Goal: Navigation & Orientation: Find specific page/section

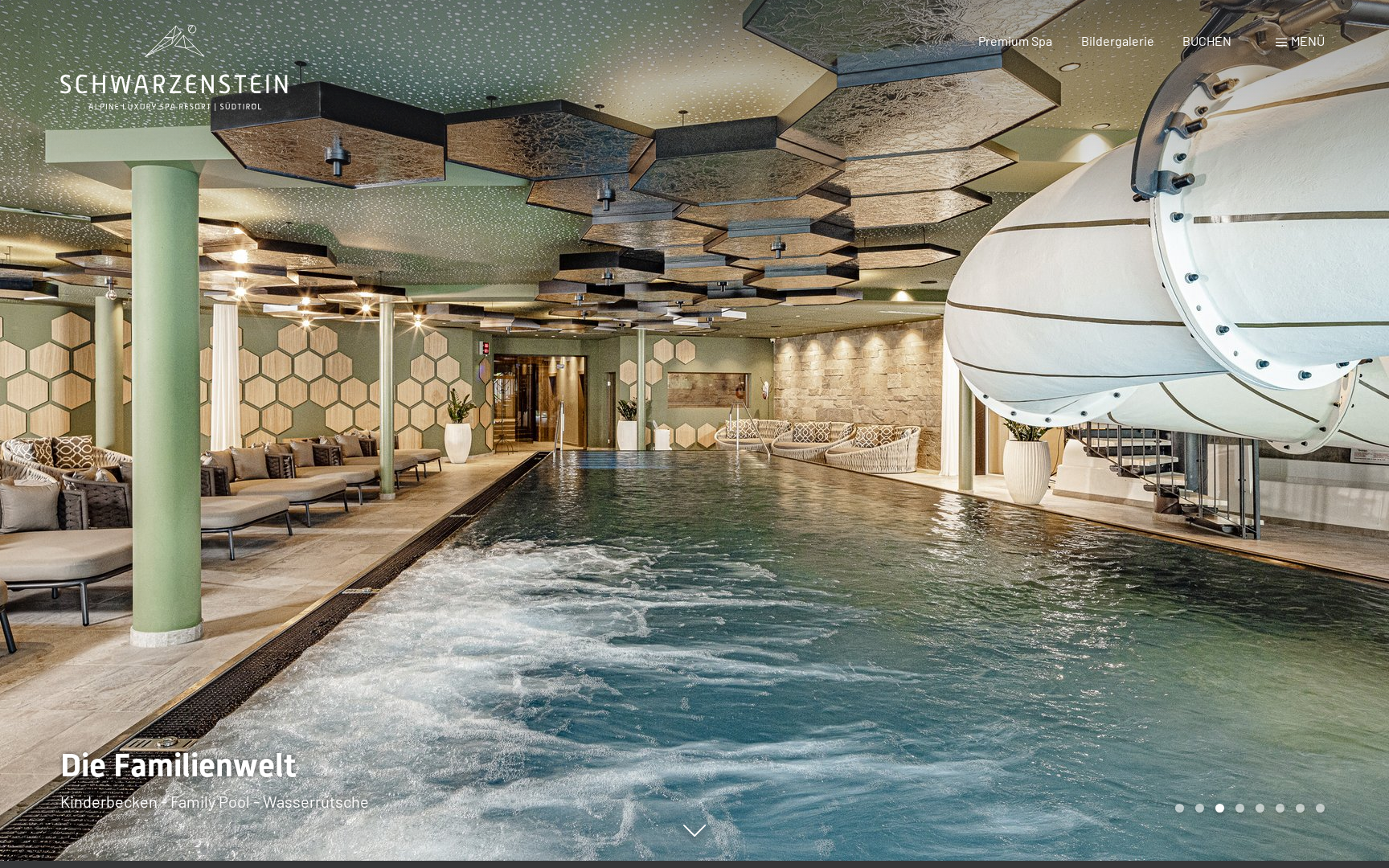
click at [1349, 656] on div at bounding box center [1041, 426] width 694 height 868
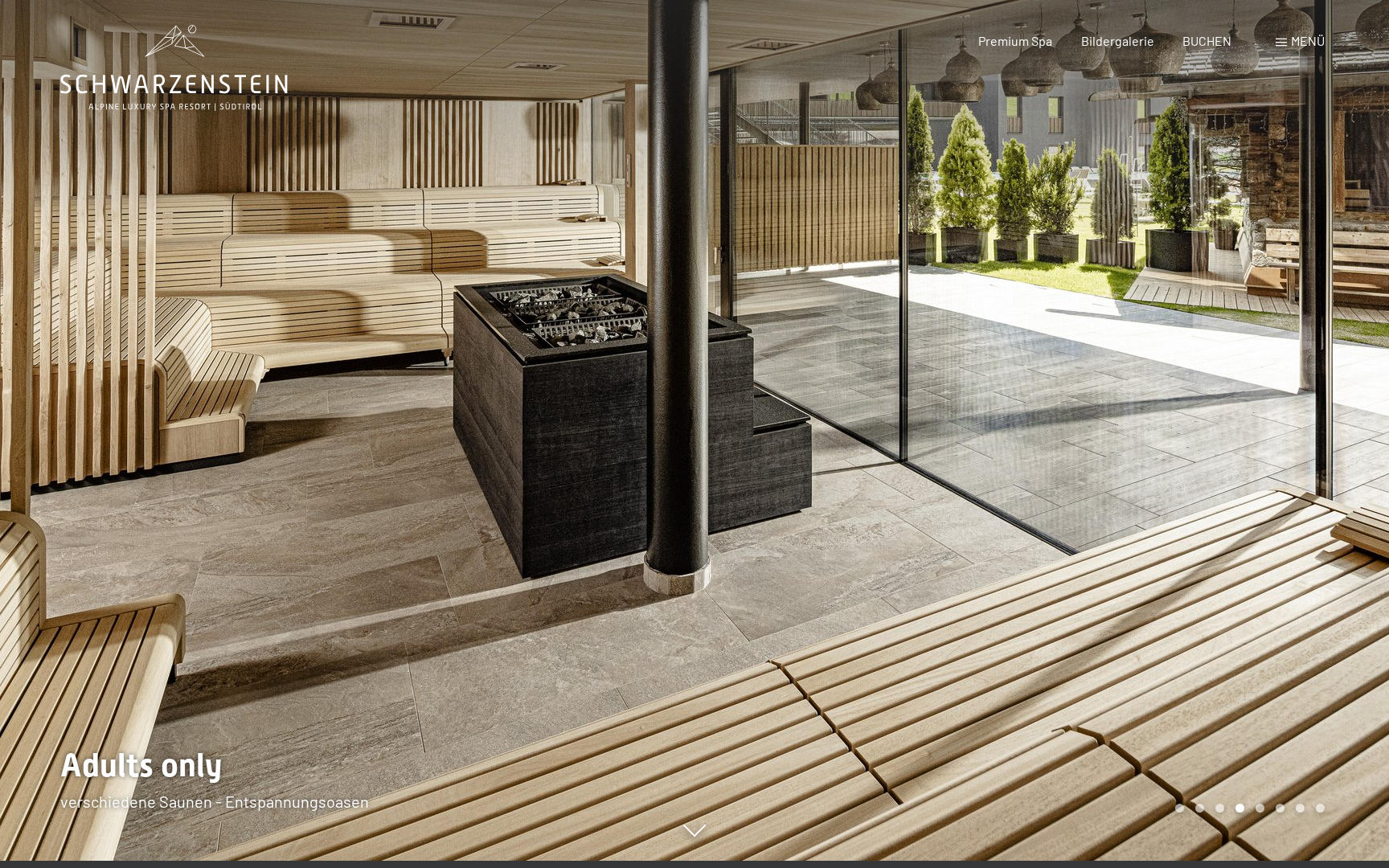
click at [1349, 656] on div at bounding box center [1041, 426] width 694 height 868
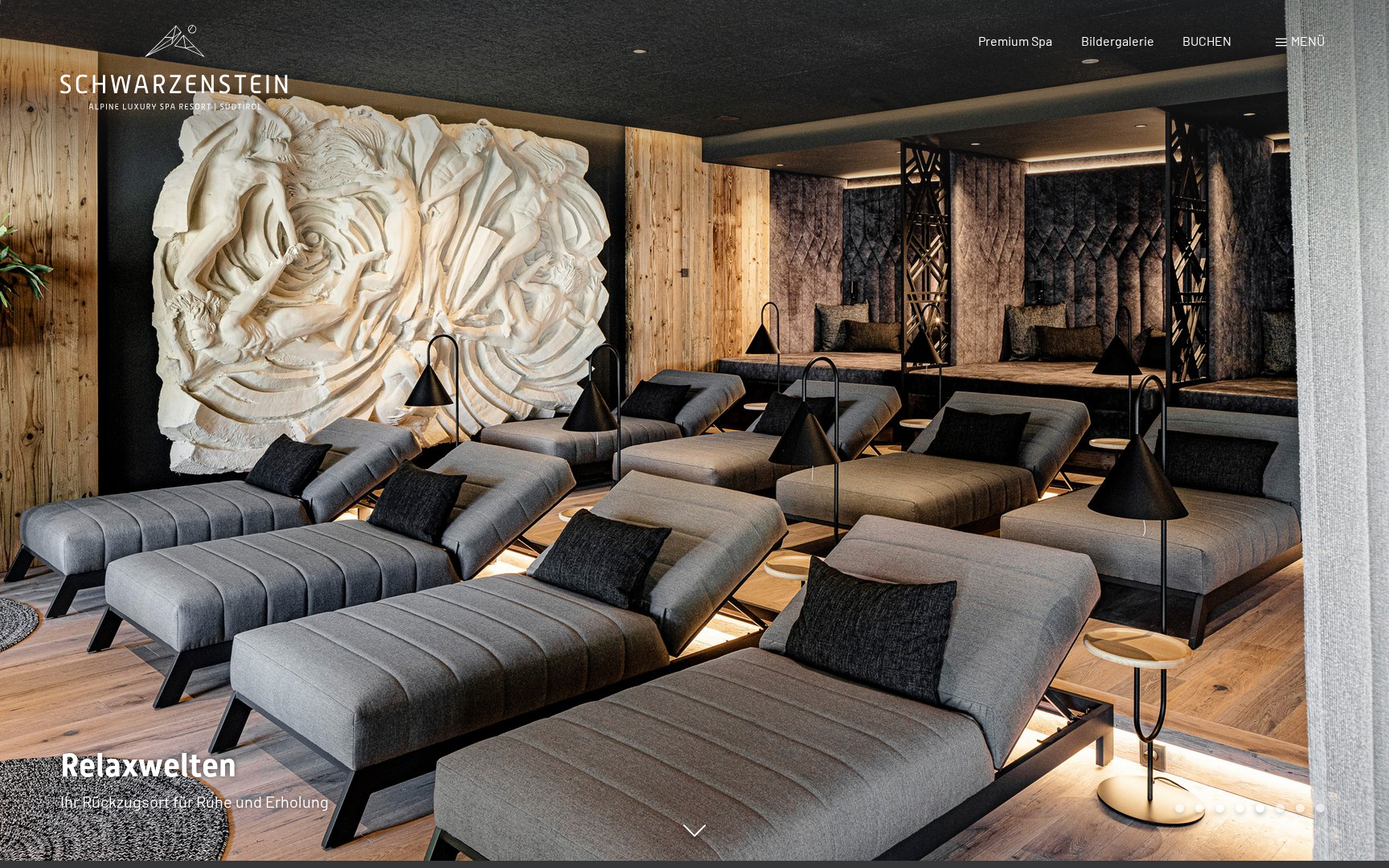
click at [1349, 656] on div at bounding box center [1041, 426] width 694 height 868
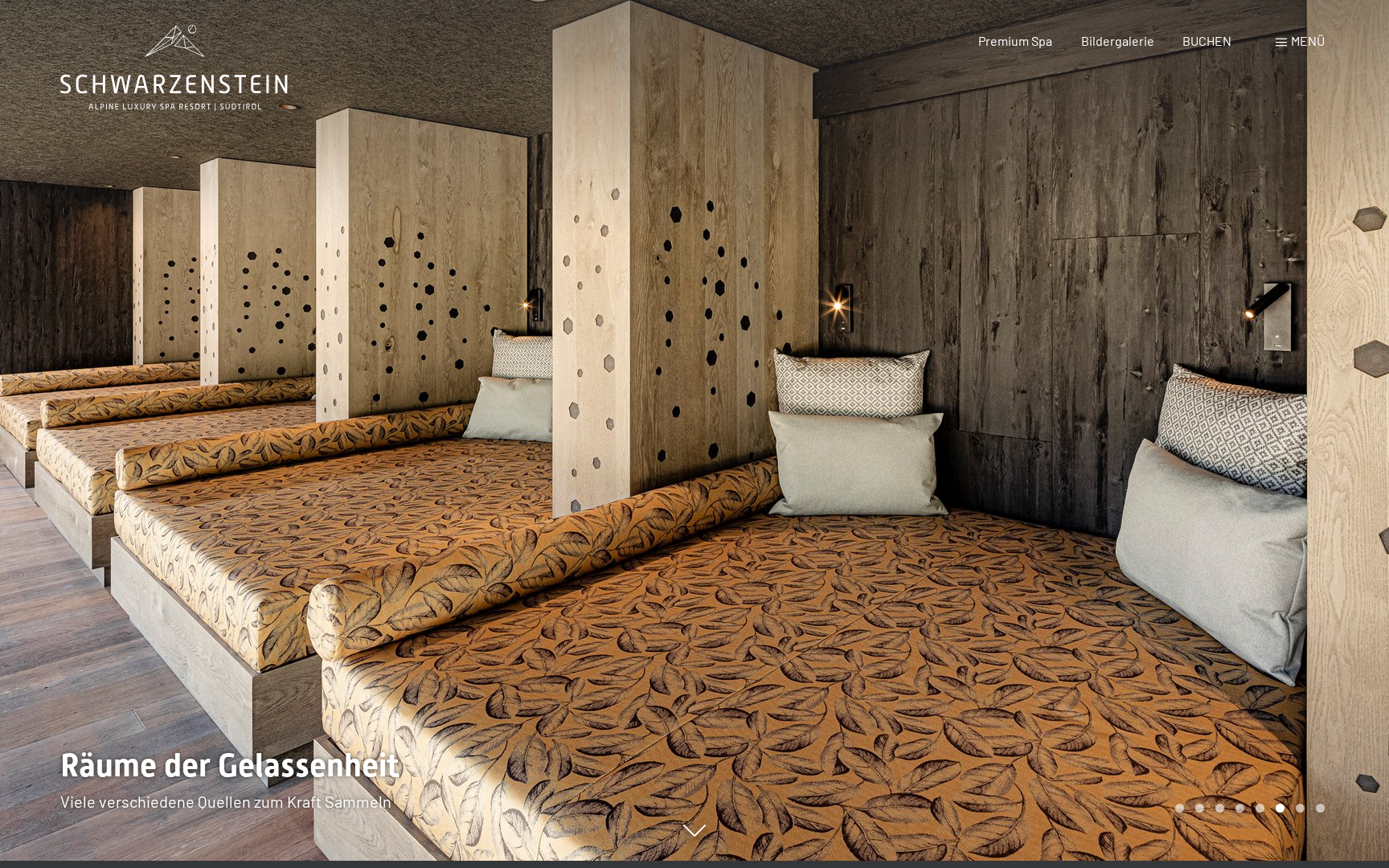
click at [1349, 656] on div at bounding box center [1041, 426] width 694 height 868
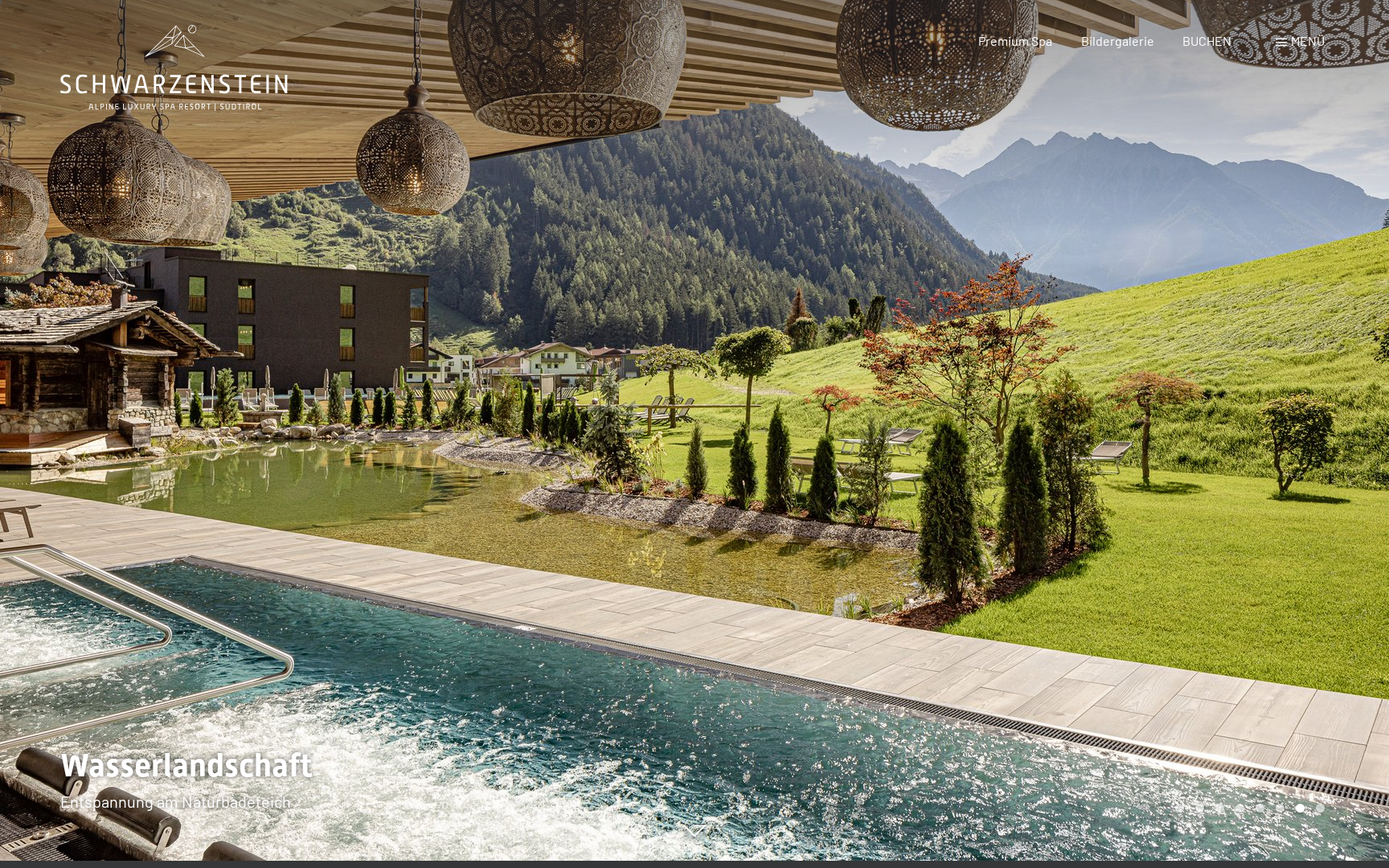
click at [1335, 551] on div at bounding box center [1041, 426] width 694 height 868
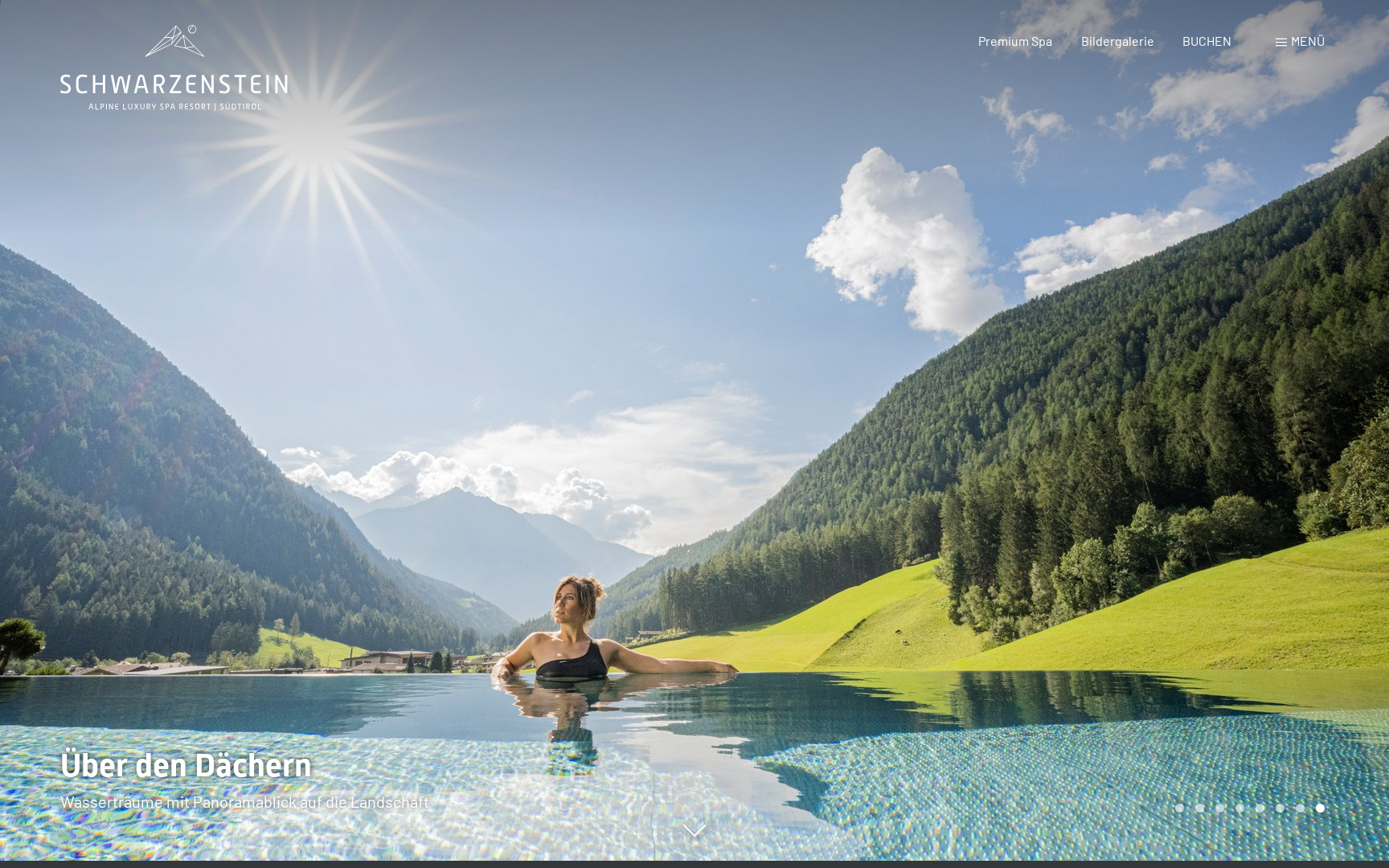
click at [1335, 551] on div at bounding box center [1041, 426] width 694 height 868
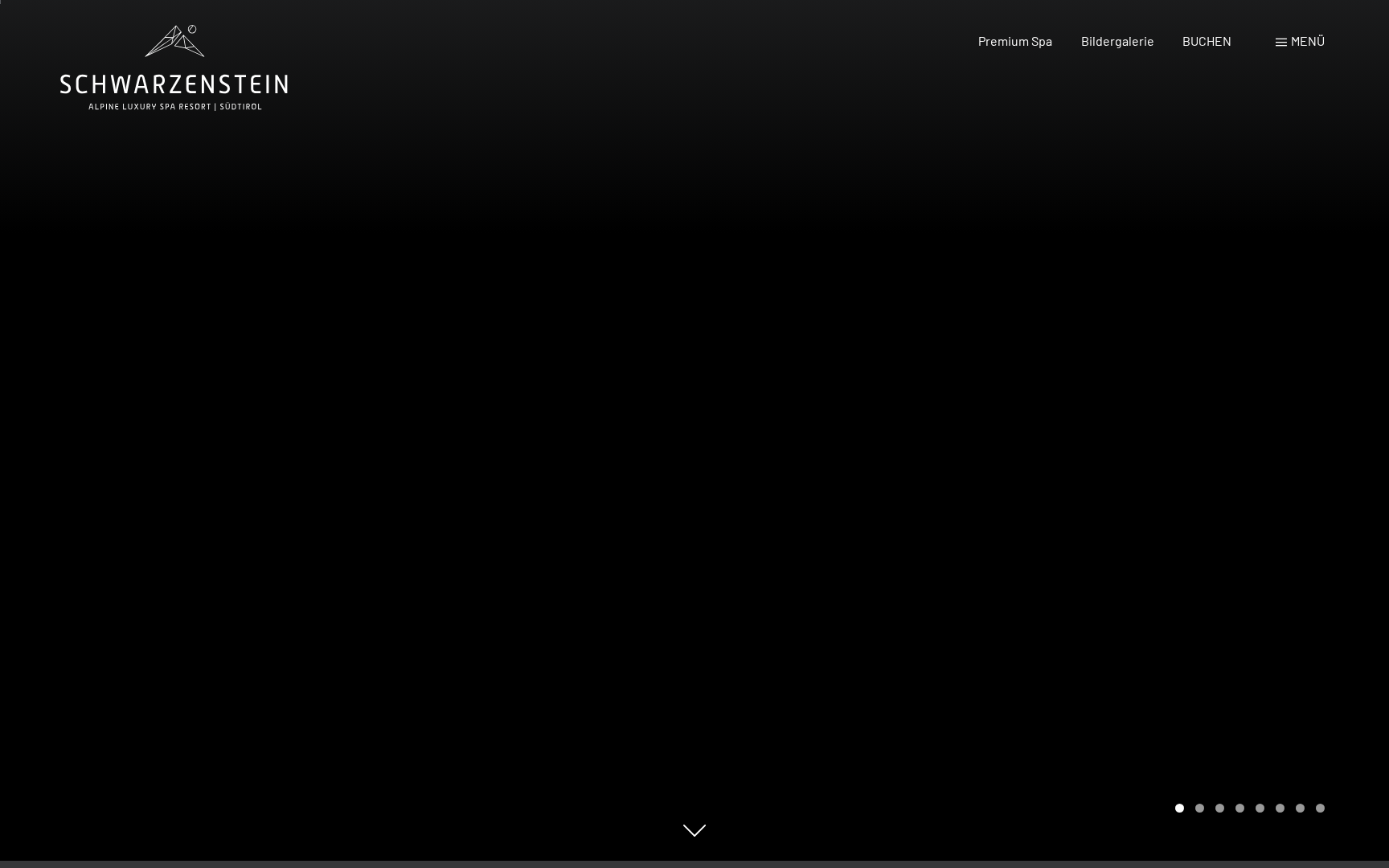
click at [1335, 551] on div at bounding box center [1041, 426] width 694 height 868
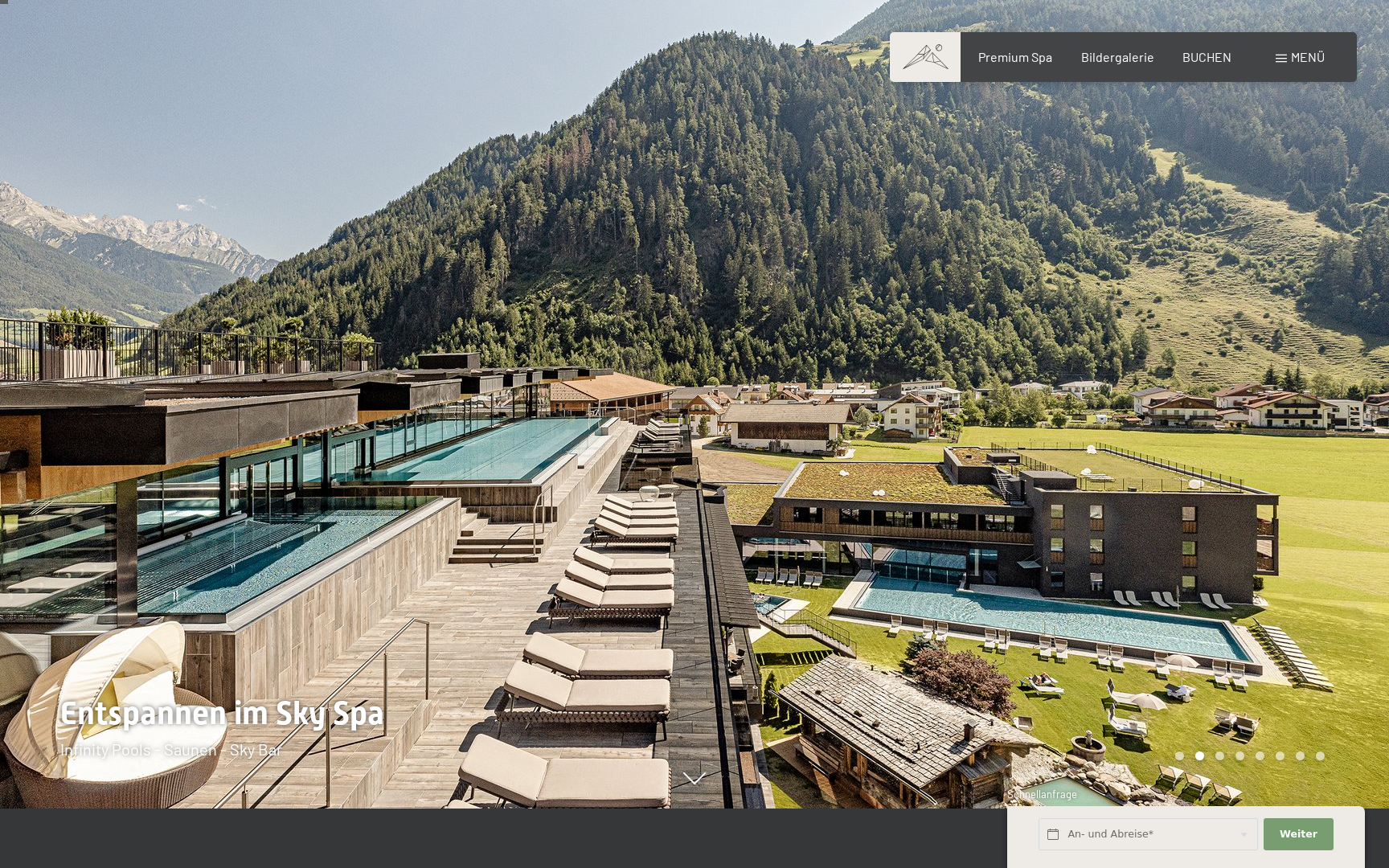
scroll to position [43, 0]
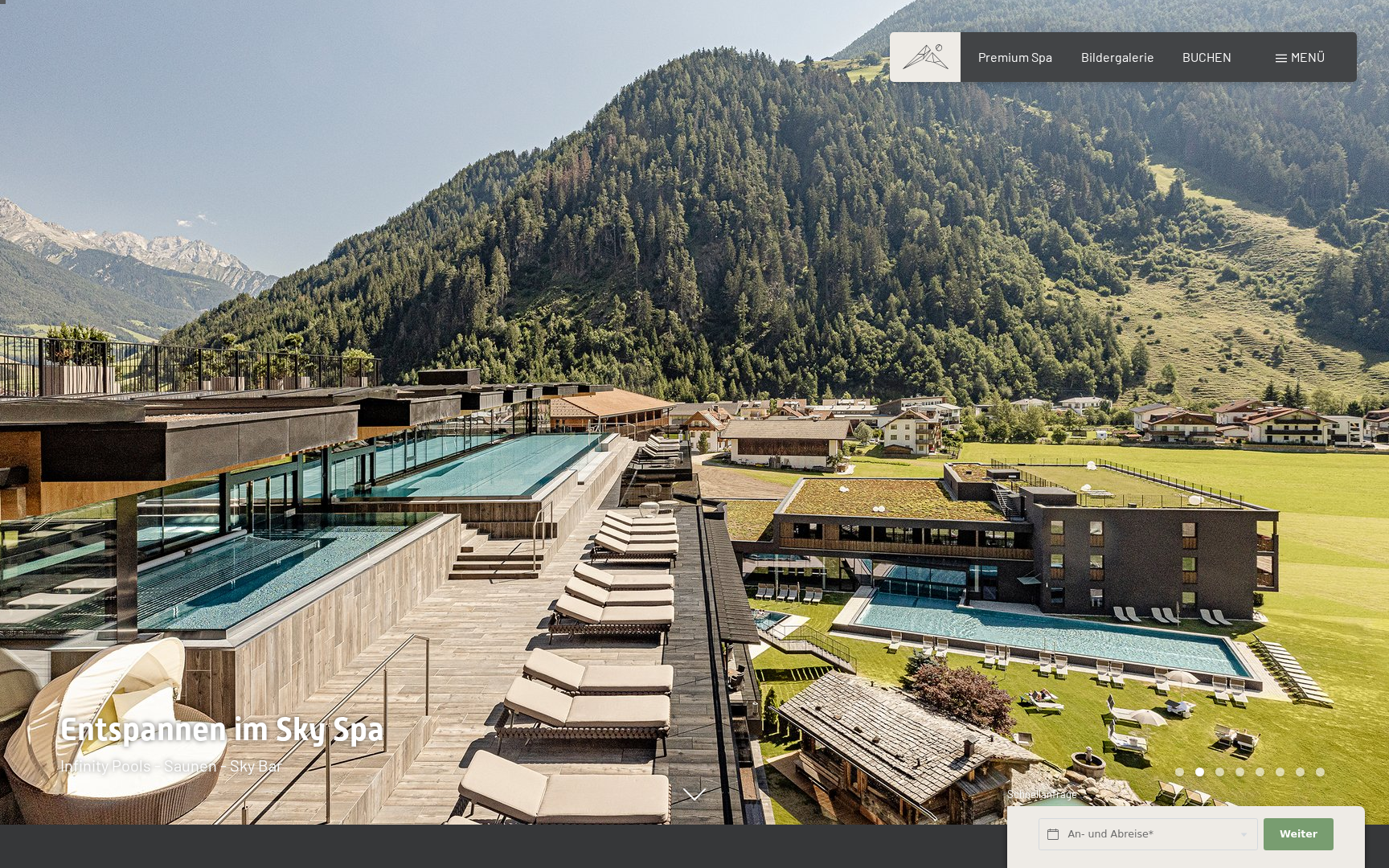
click at [1335, 551] on div at bounding box center [1041, 390] width 694 height 868
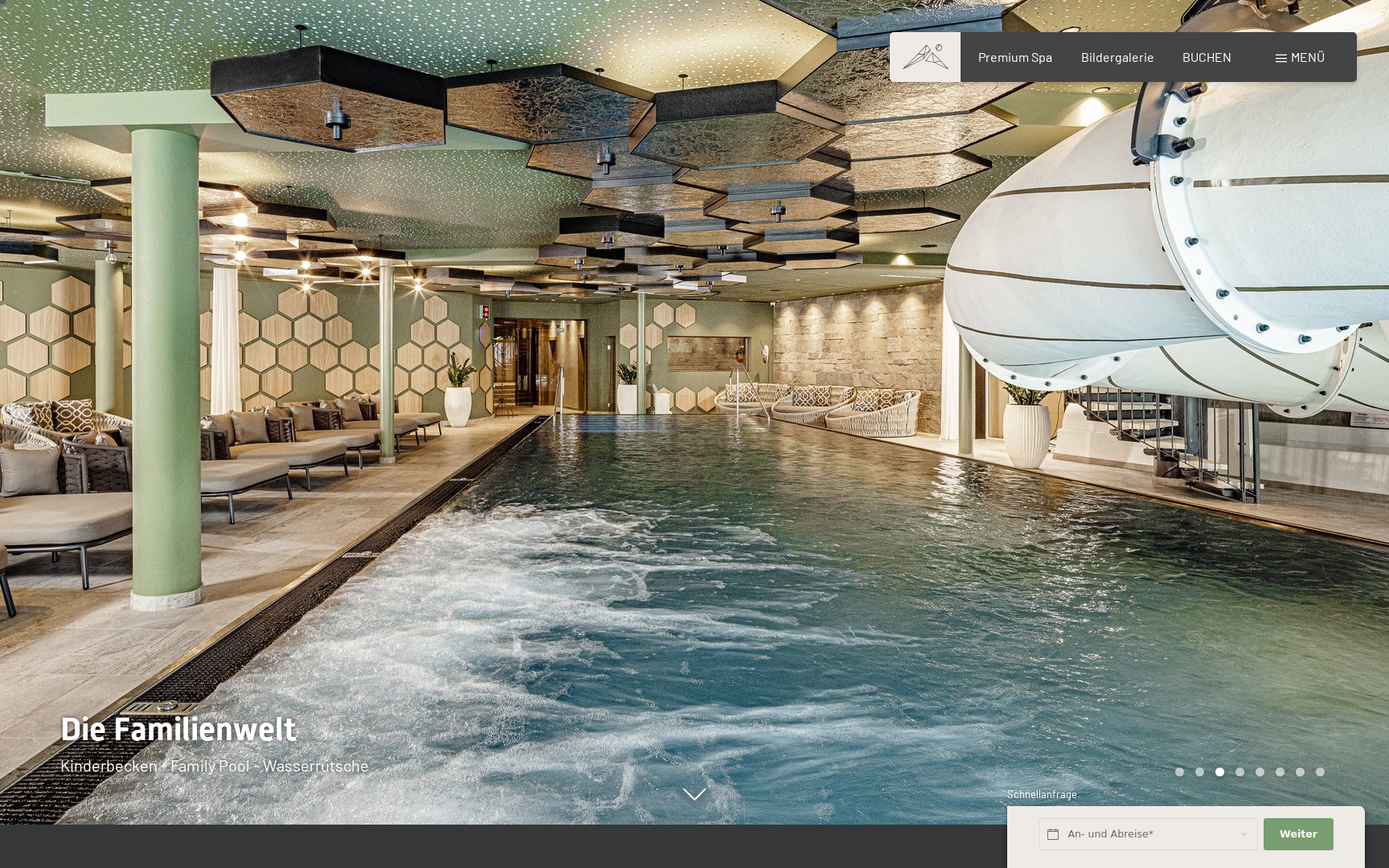
click at [1335, 551] on div at bounding box center [1041, 390] width 694 height 868
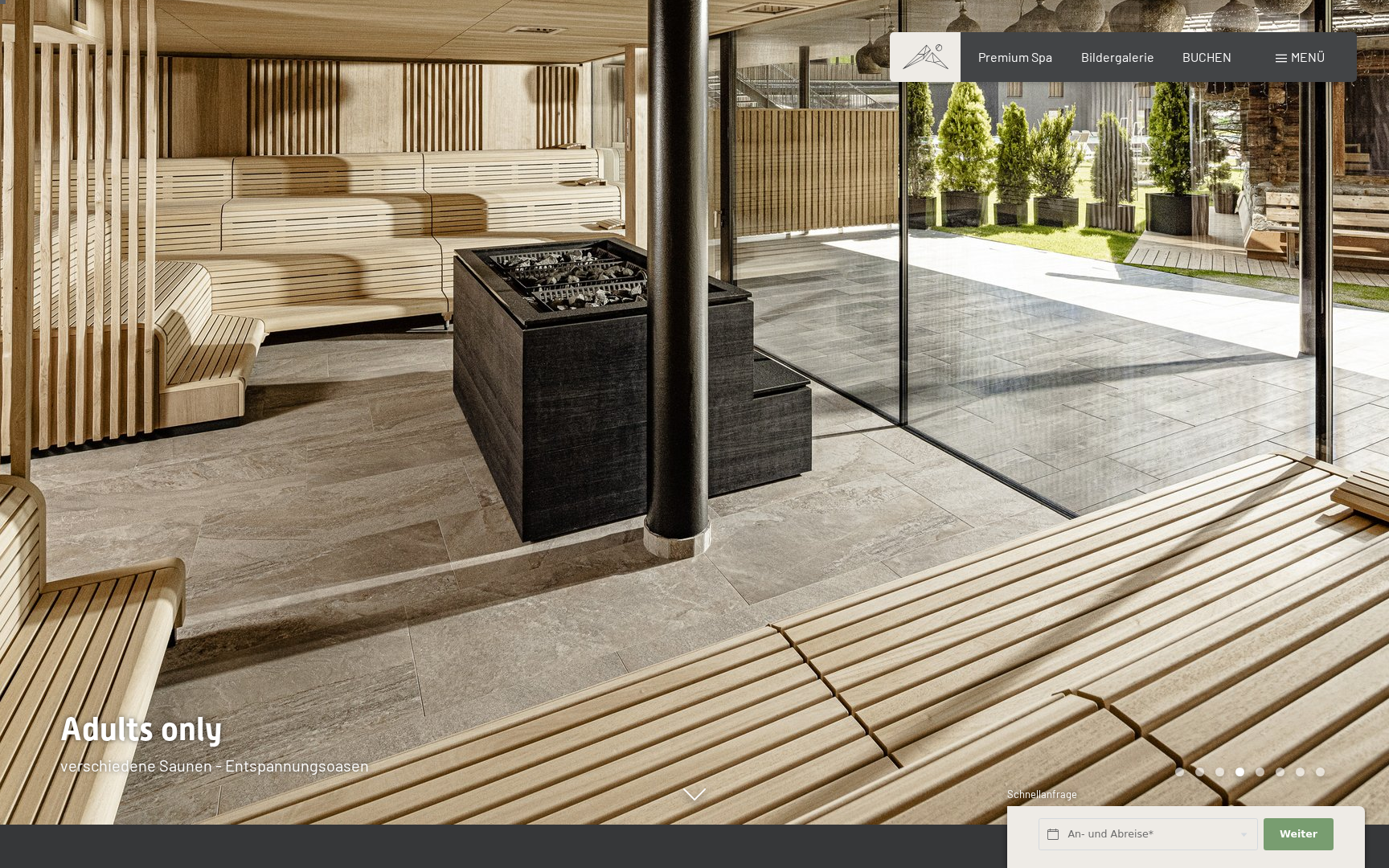
click at [1335, 551] on div at bounding box center [1041, 390] width 694 height 868
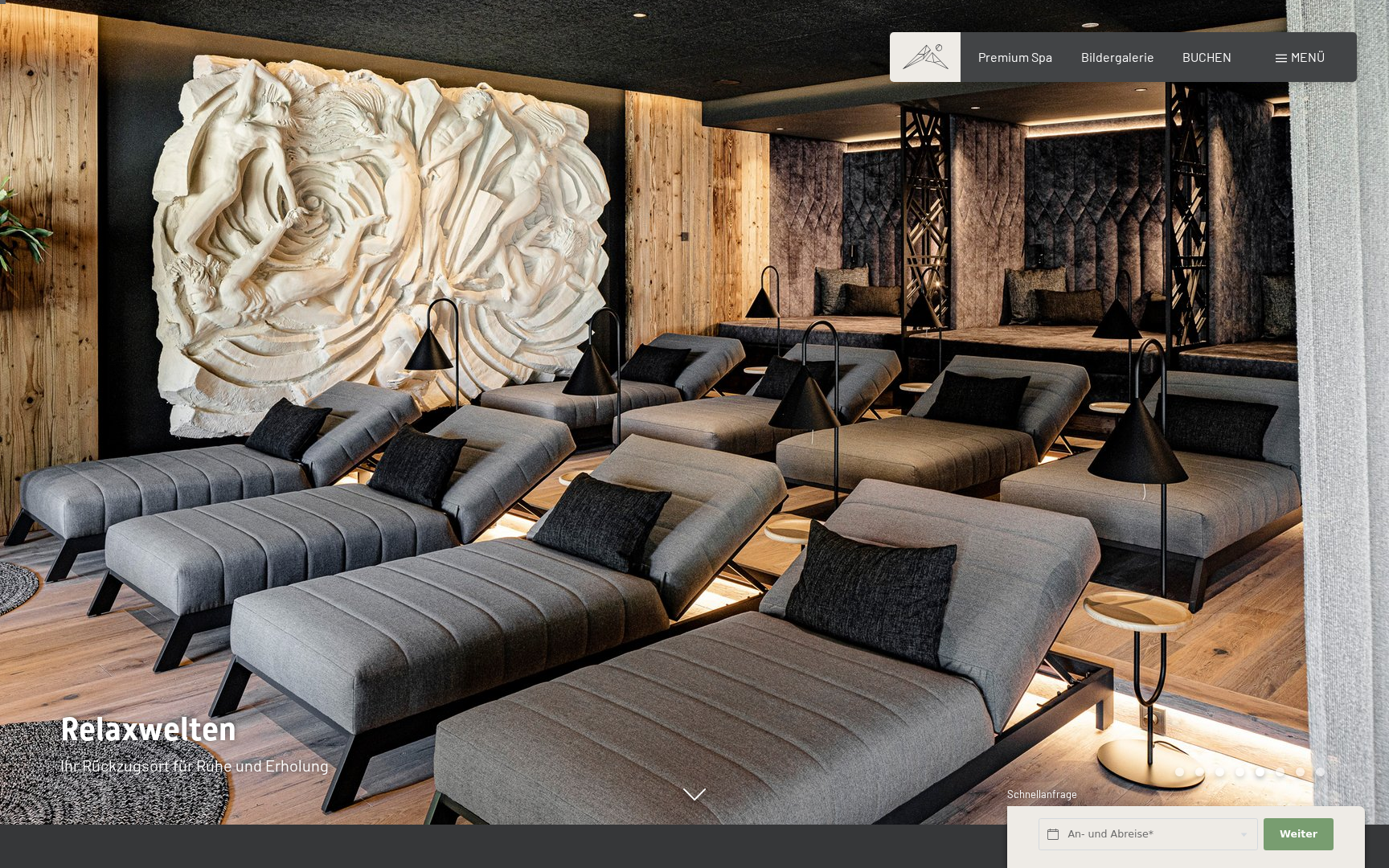
click at [1335, 551] on div at bounding box center [1041, 390] width 694 height 868
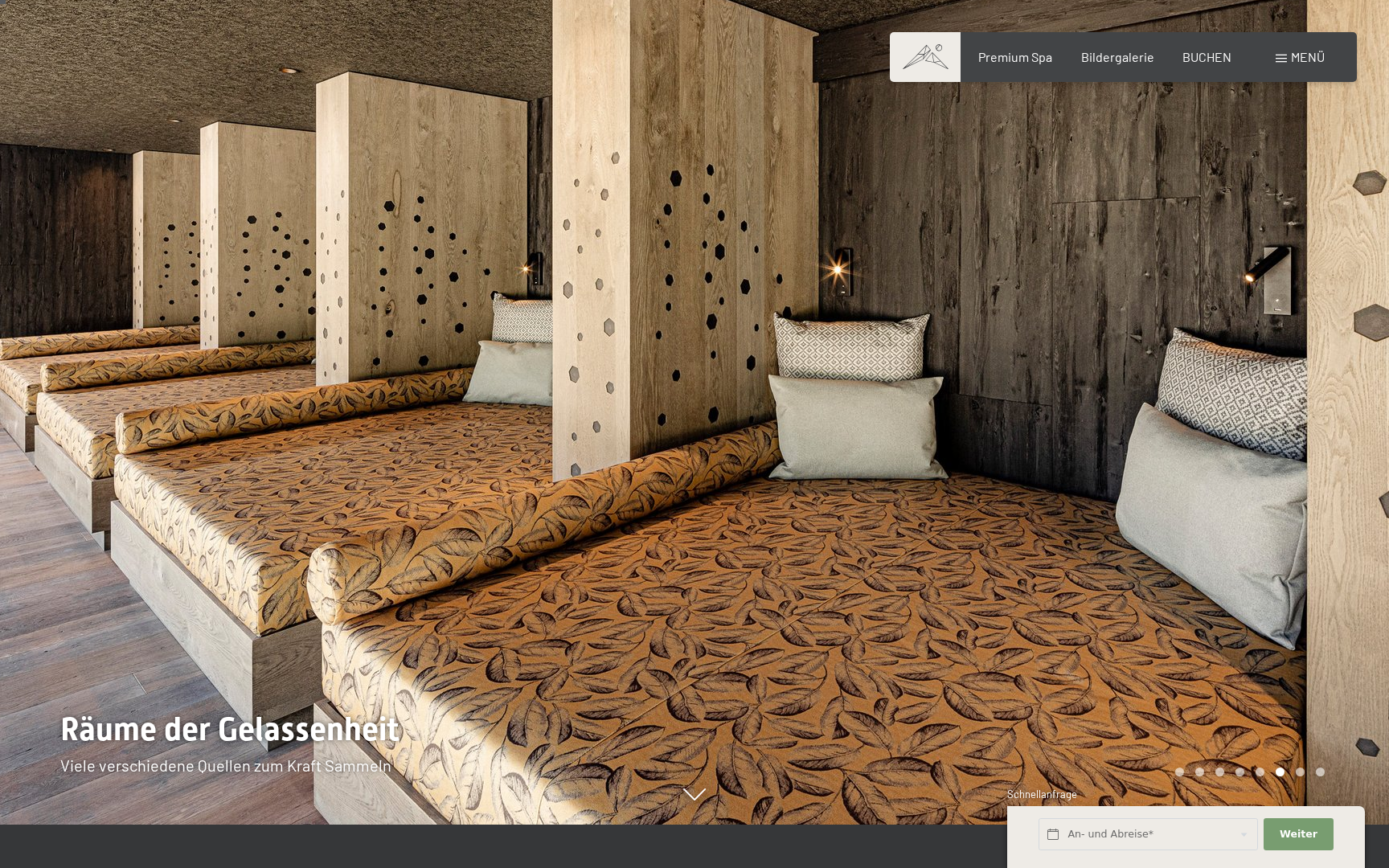
click at [1336, 551] on div at bounding box center [1041, 390] width 694 height 868
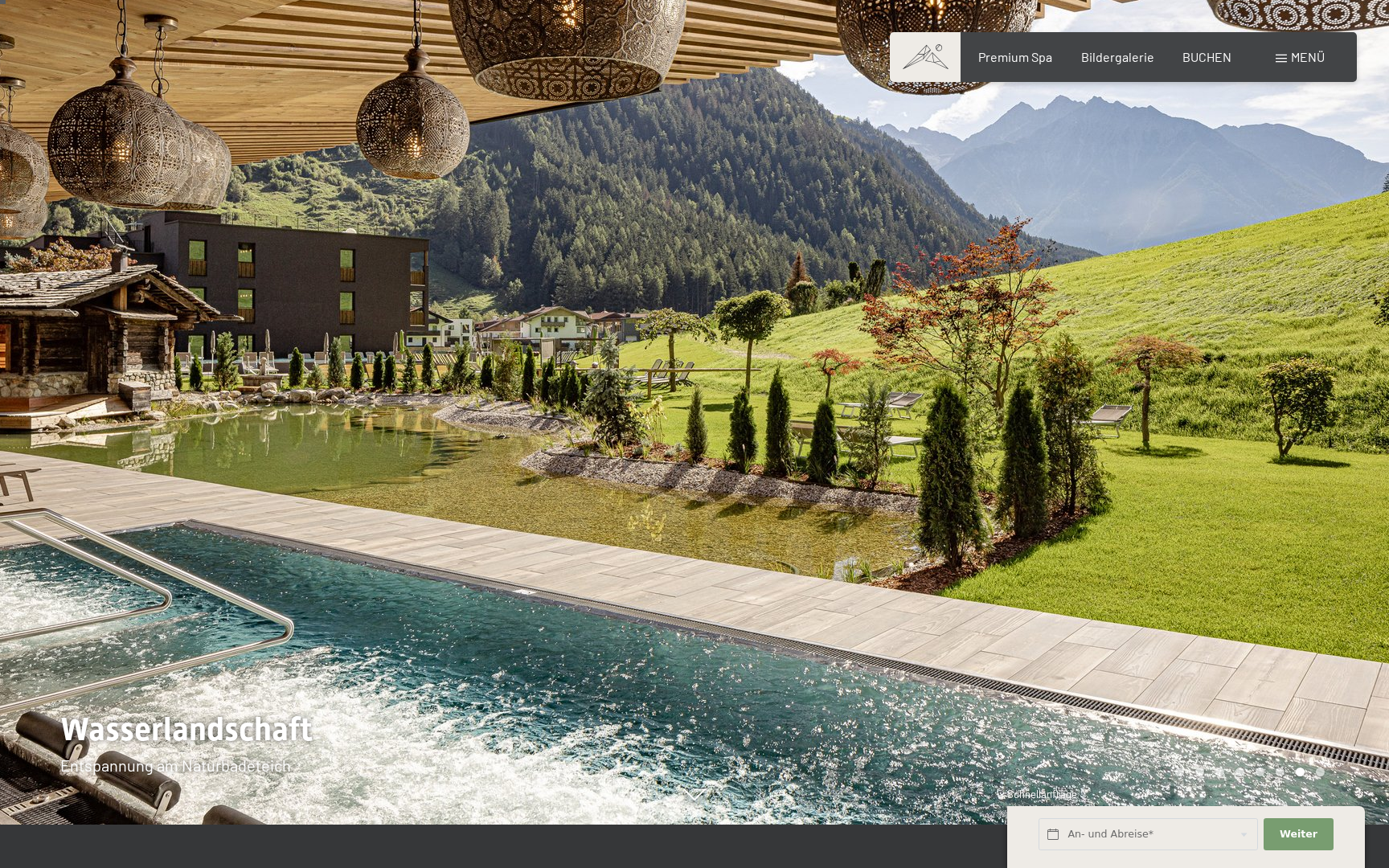
click at [1318, 493] on div at bounding box center [1041, 390] width 694 height 868
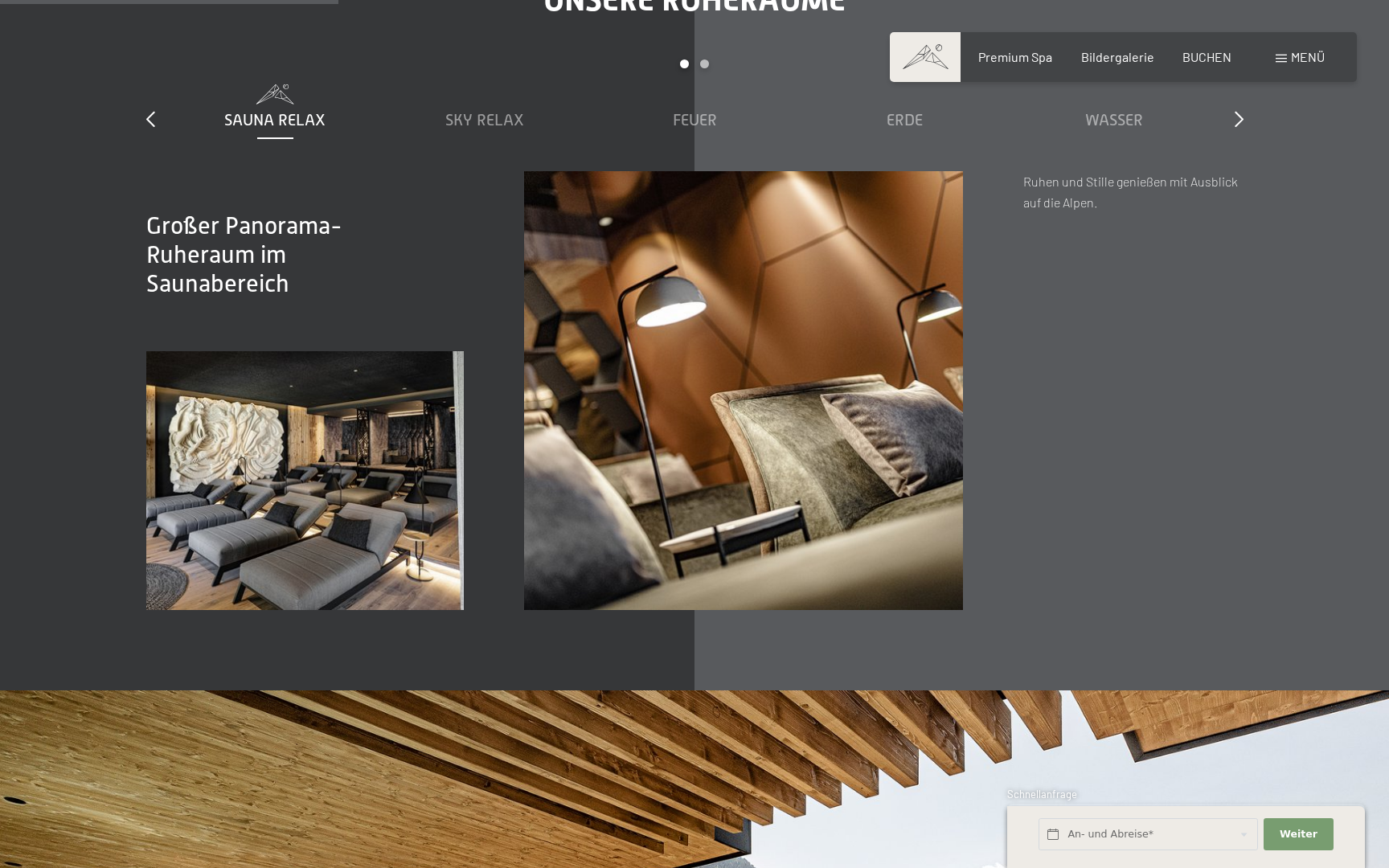
scroll to position [2502, 0]
click at [697, 127] on span "Feuer" at bounding box center [694, 119] width 44 height 18
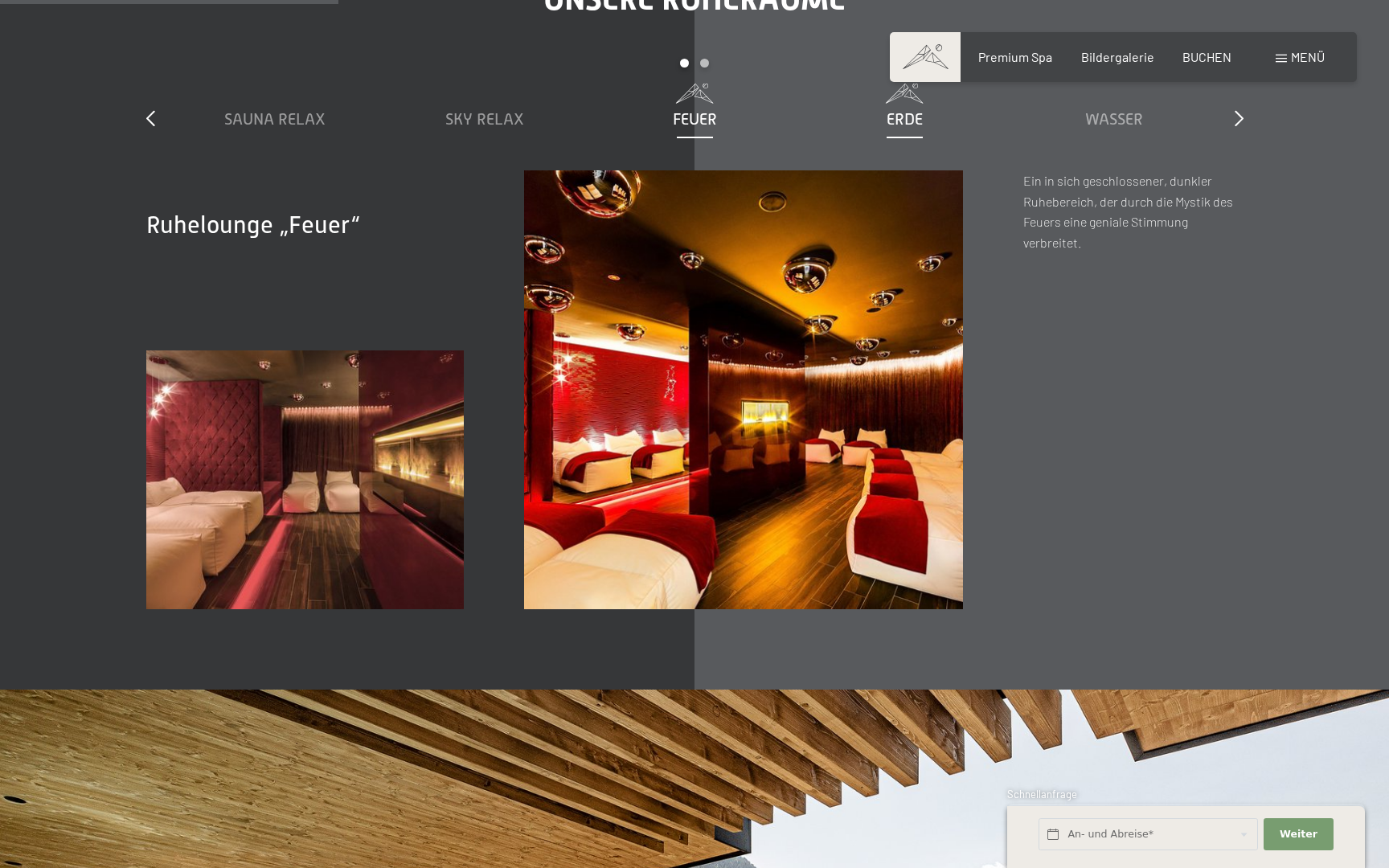
click at [898, 127] on span "Erde" at bounding box center [905, 119] width 37 height 18
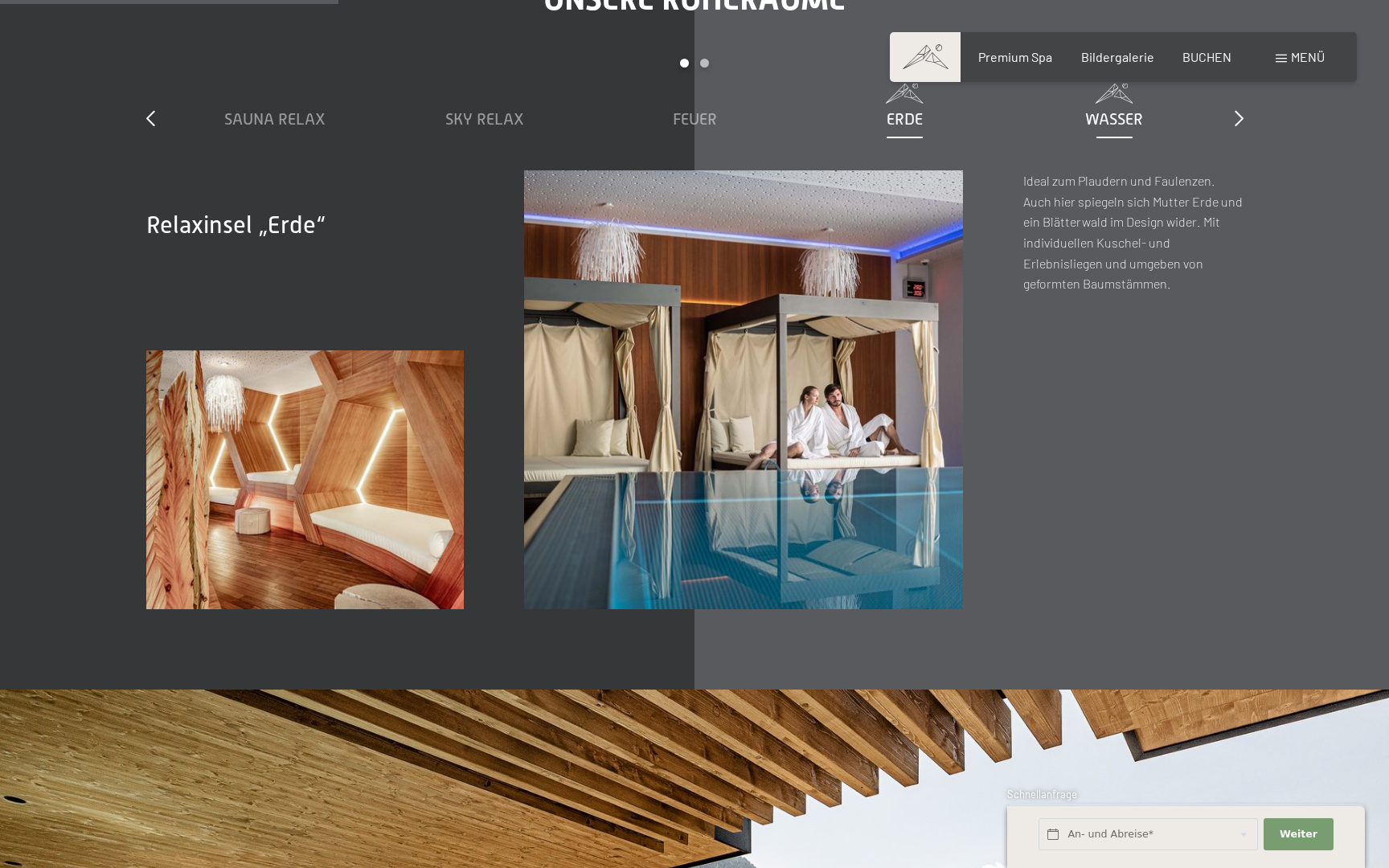
click at [1096, 127] on span "Wasser" at bounding box center [1115, 119] width 58 height 18
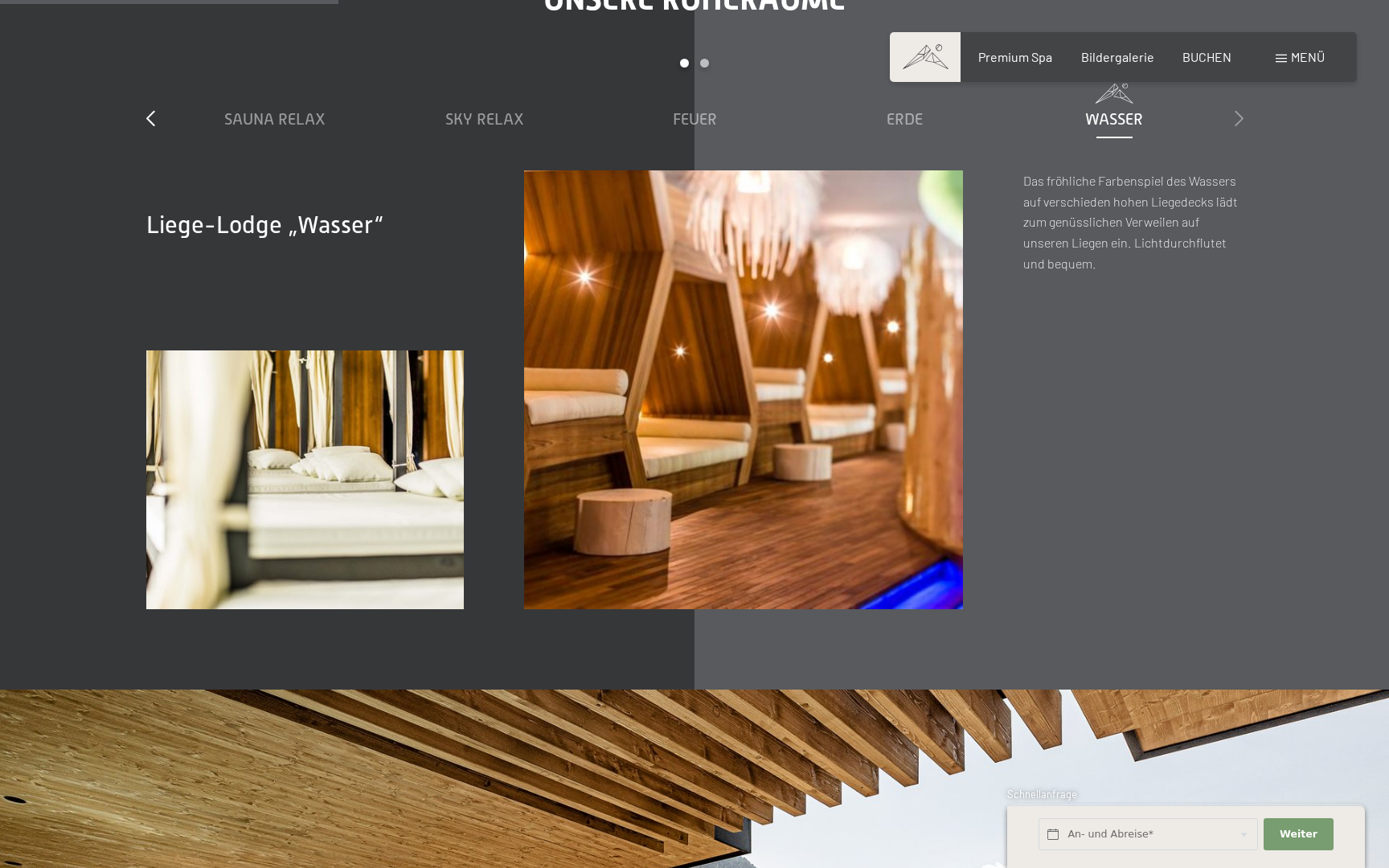
click at [1242, 126] on icon at bounding box center [1238, 118] width 8 height 16
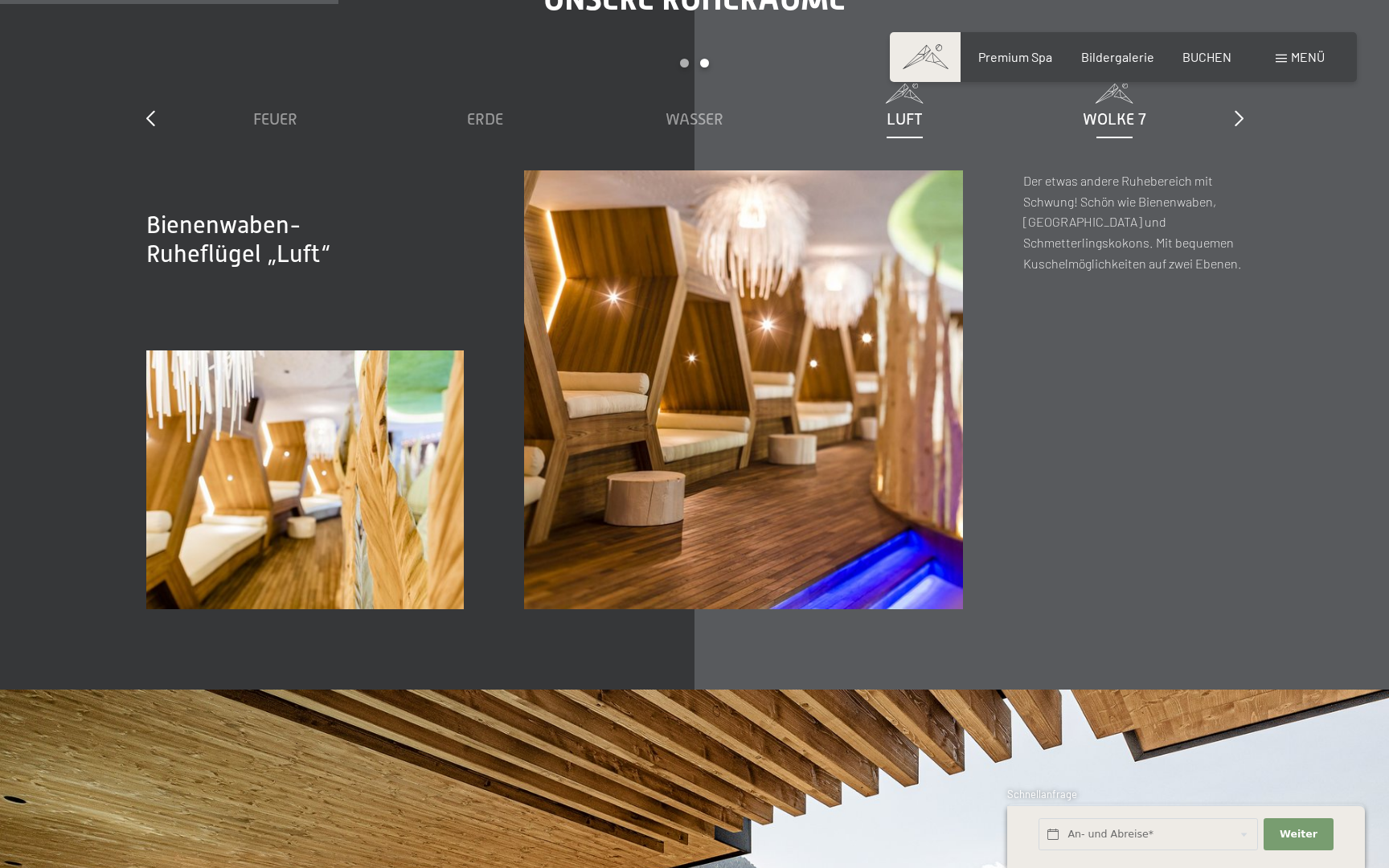
click at [1101, 127] on span "Wolke 7" at bounding box center [1115, 119] width 64 height 18
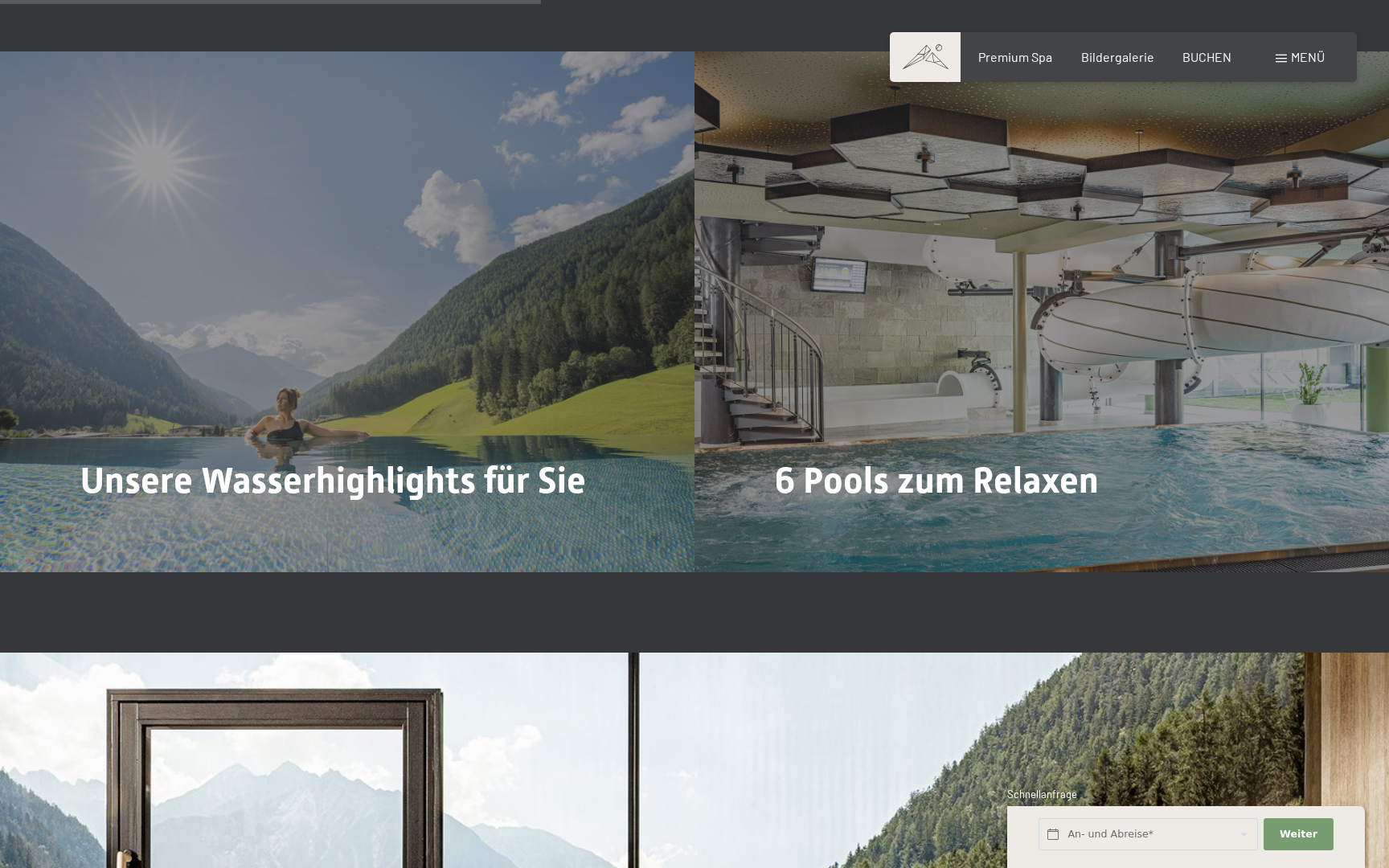
scroll to position [4003, 0]
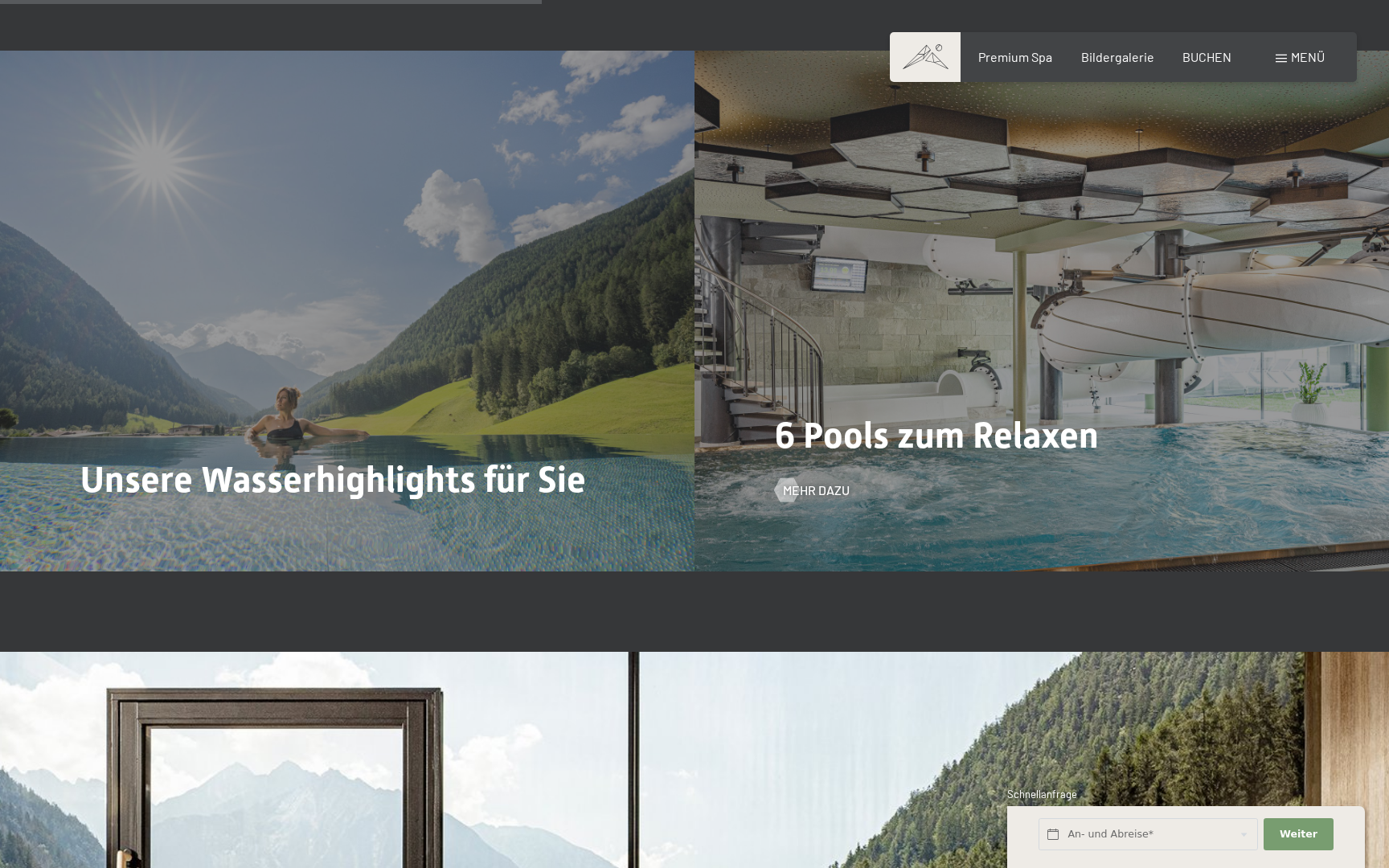
click at [836, 456] on span "6 Pools zum Relaxen" at bounding box center [937, 434] width 324 height 42
click at [820, 499] on span "Mehr dazu" at bounding box center [832, 490] width 66 height 18
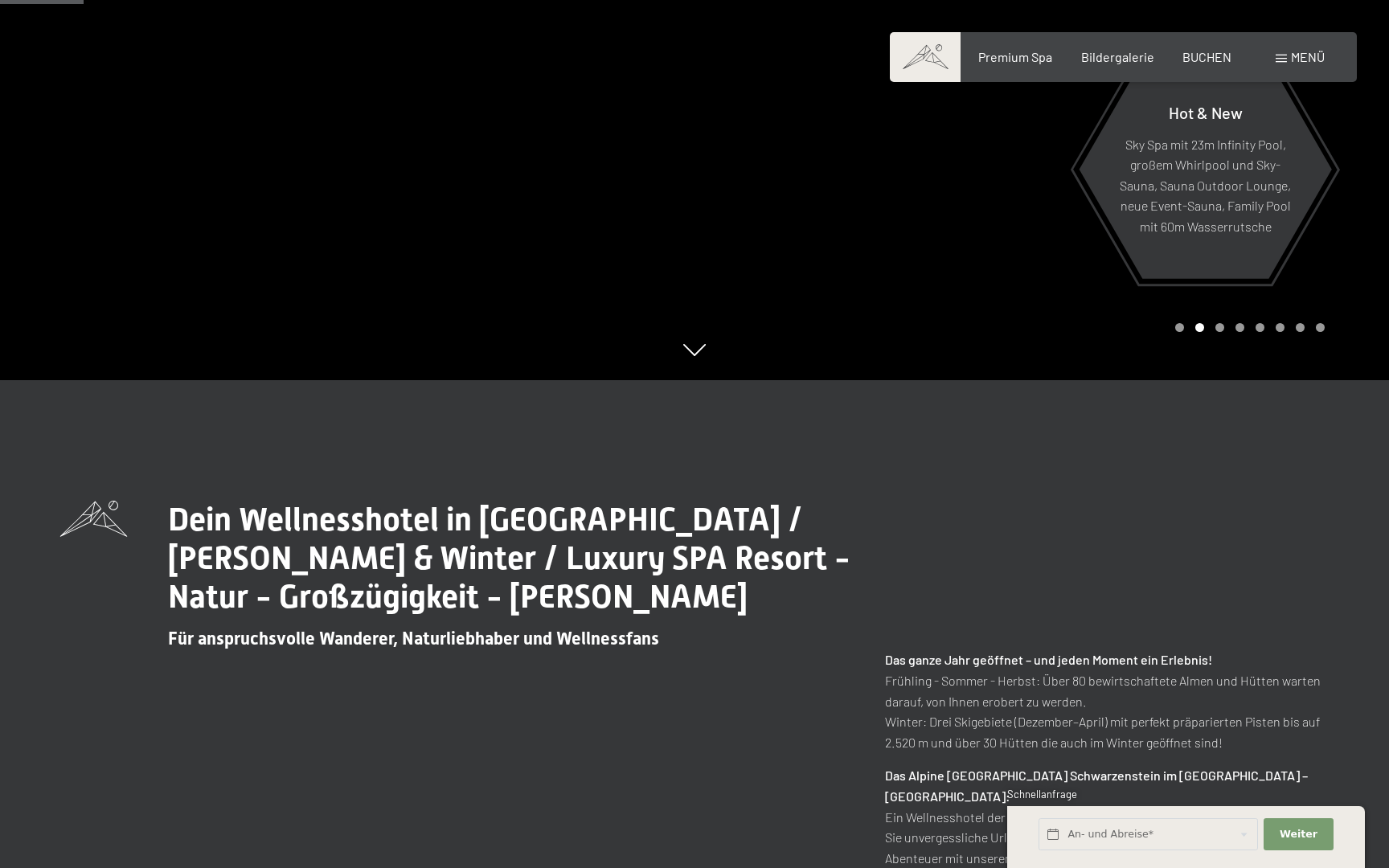
scroll to position [384, 0]
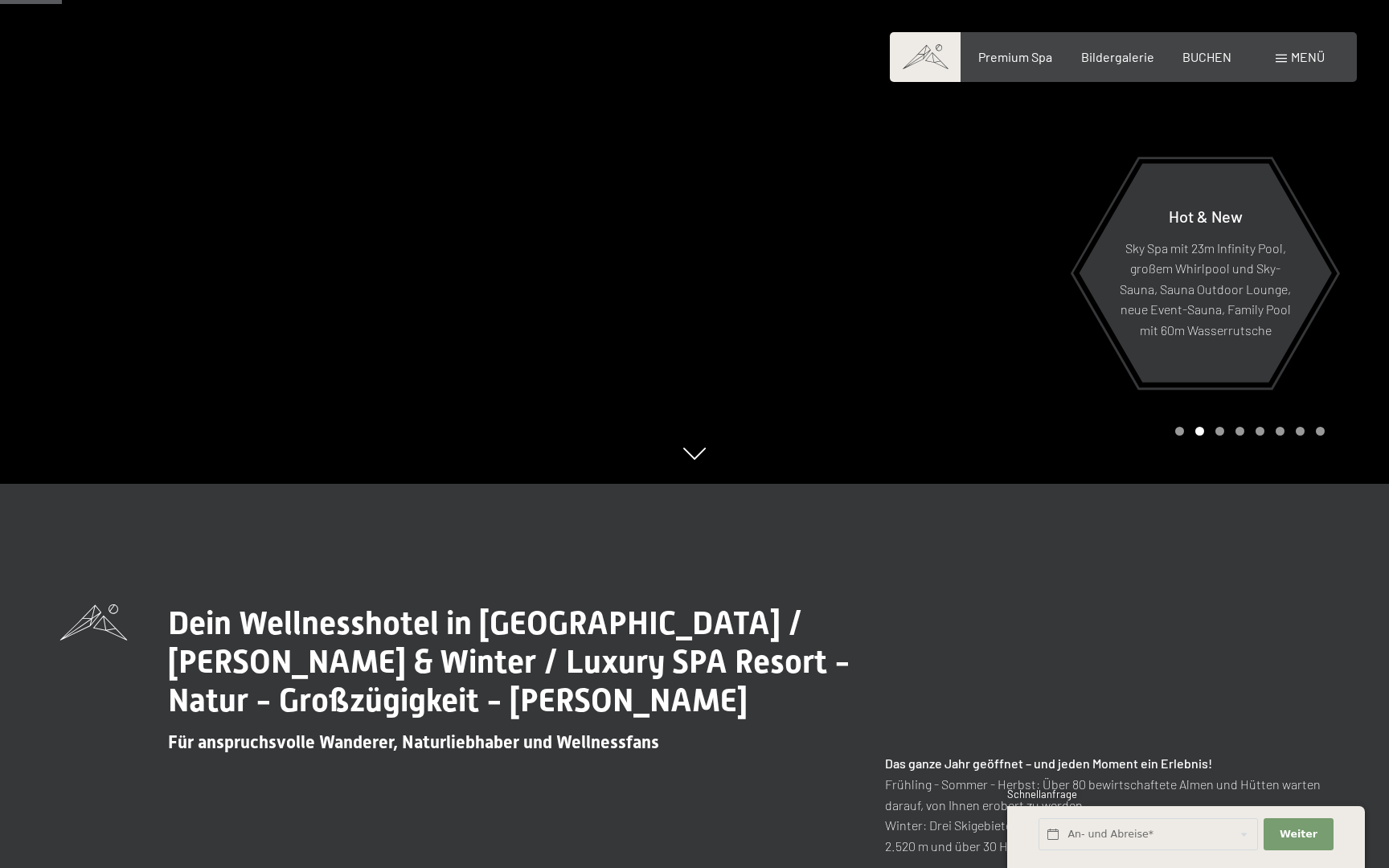
click at [1305, 60] on span "Menü" at bounding box center [1308, 56] width 34 height 15
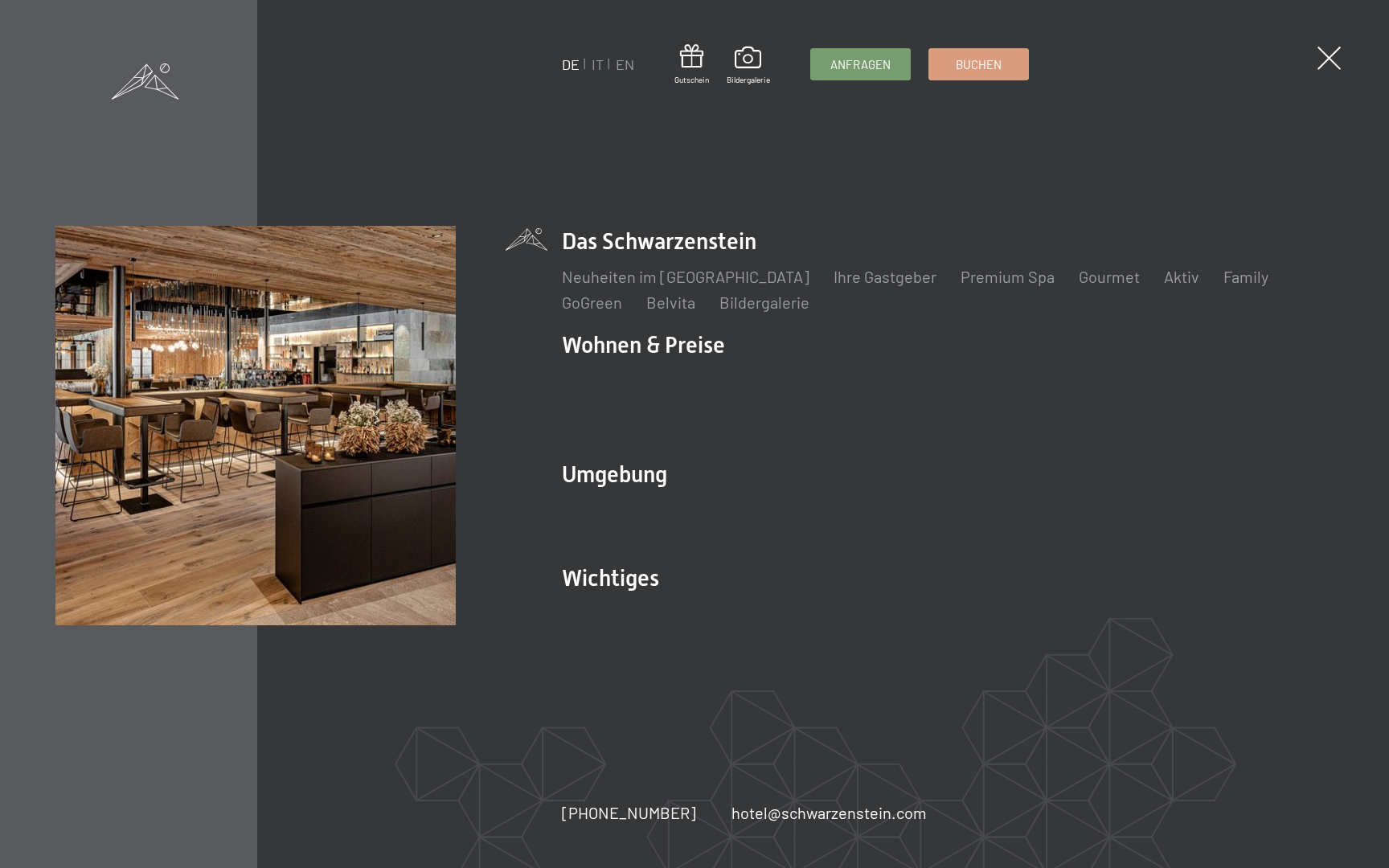
click at [157, 95] on span at bounding box center [145, 81] width 67 height 37
